Goal: Task Accomplishment & Management: Use online tool/utility

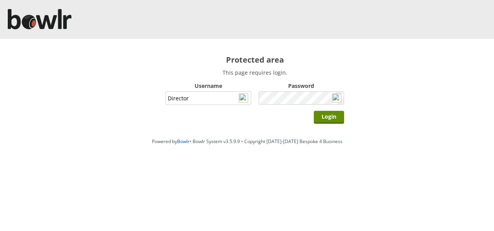
type input "Director"
click at [314, 111] on input "Login" at bounding box center [329, 117] width 30 height 13
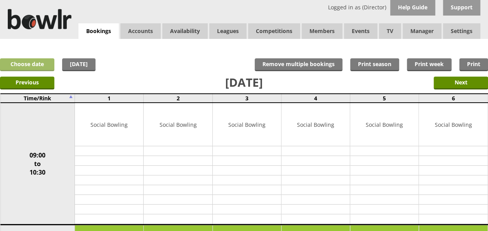
click at [38, 64] on link "Choose date" at bounding box center [27, 64] width 54 height 13
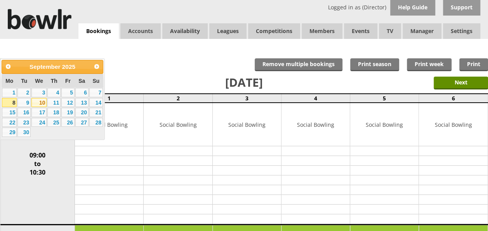
click at [43, 103] on link "10" at bounding box center [38, 102] width 15 height 9
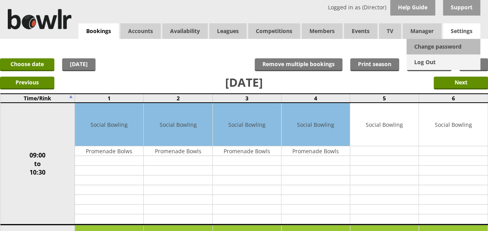
click at [429, 62] on link "Log Out" at bounding box center [444, 62] width 74 height 16
